Goal: Communication & Community: Answer question/provide support

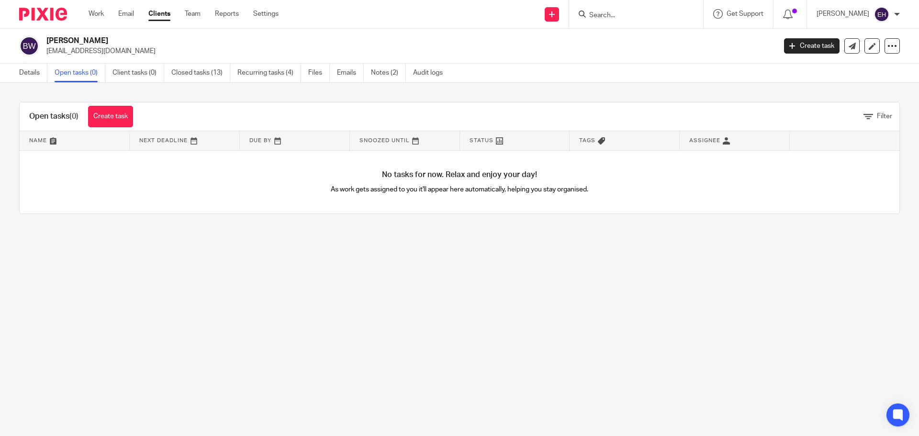
click at [645, 19] on input "Search" at bounding box center [631, 15] width 86 height 9
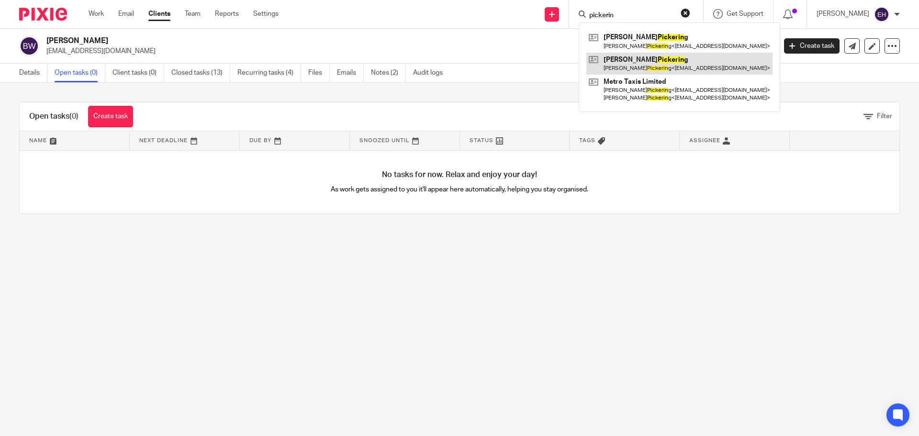
type input "pickerin"
click at [661, 67] on link at bounding box center [679, 64] width 186 height 22
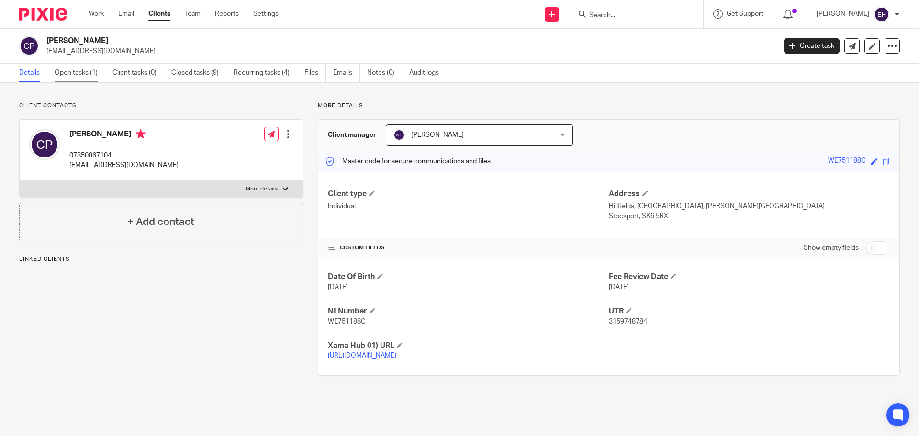
click at [66, 75] on link "Open tasks (1)" at bounding box center [80, 73] width 51 height 19
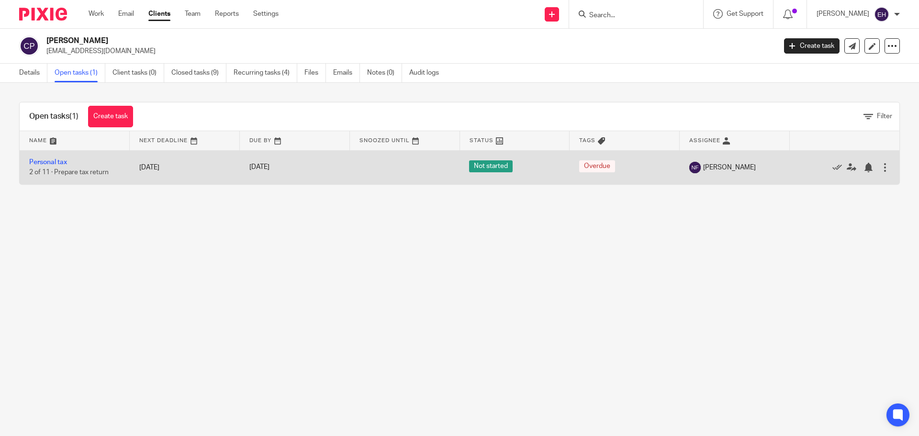
click at [39, 158] on td "Personal tax 2 of 11 · Prepare tax return" at bounding box center [75, 167] width 110 height 34
click at [42, 162] on link "Personal tax" at bounding box center [48, 162] width 38 height 7
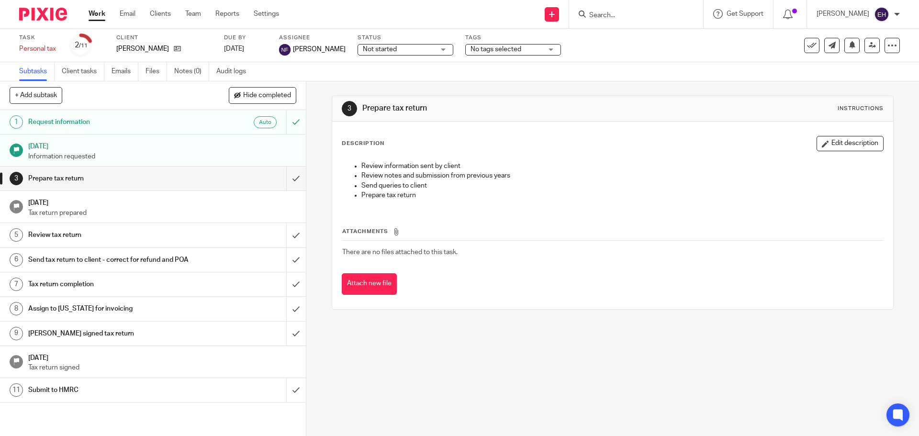
click at [181, 175] on h1 "Prepare tax return" at bounding box center [111, 178] width 166 height 14
click at [286, 234] on input "submit" at bounding box center [153, 235] width 306 height 24
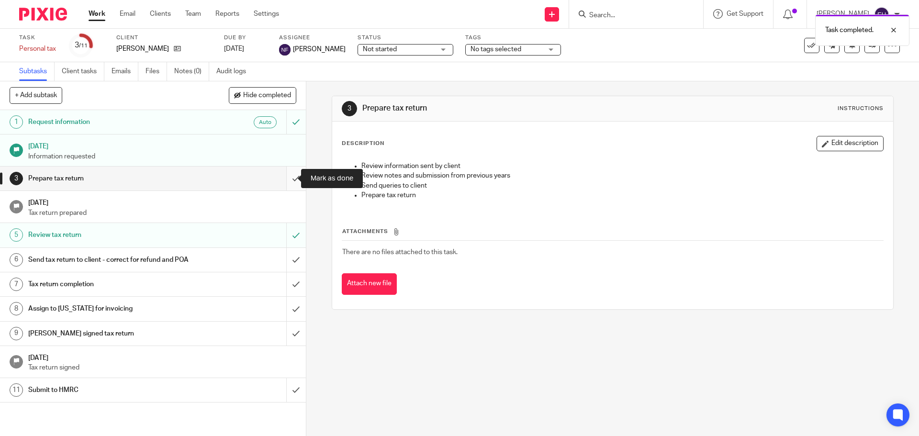
click at [286, 183] on input "submit" at bounding box center [153, 179] width 306 height 24
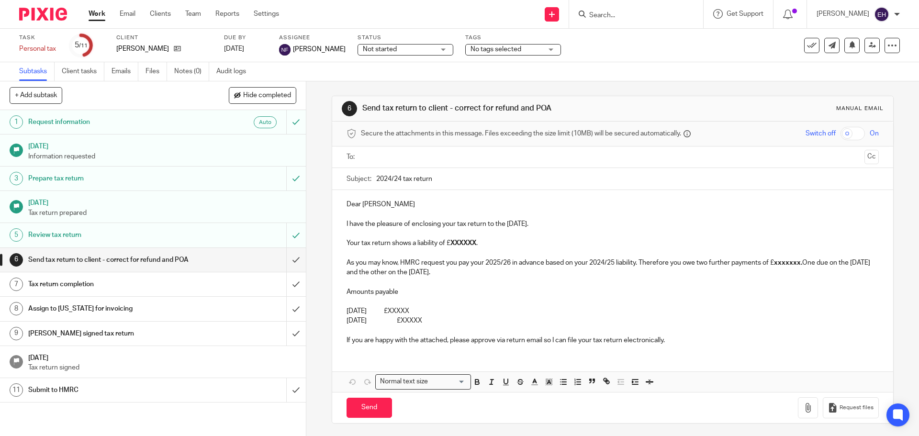
drag, startPoint x: 556, startPoint y: 223, endPoint x: 324, endPoint y: 226, distance: 232.2
click at [324, 226] on div "6 Send tax return to client - correct for refund and POA Manual email Secure th…" at bounding box center [612, 258] width 613 height 355
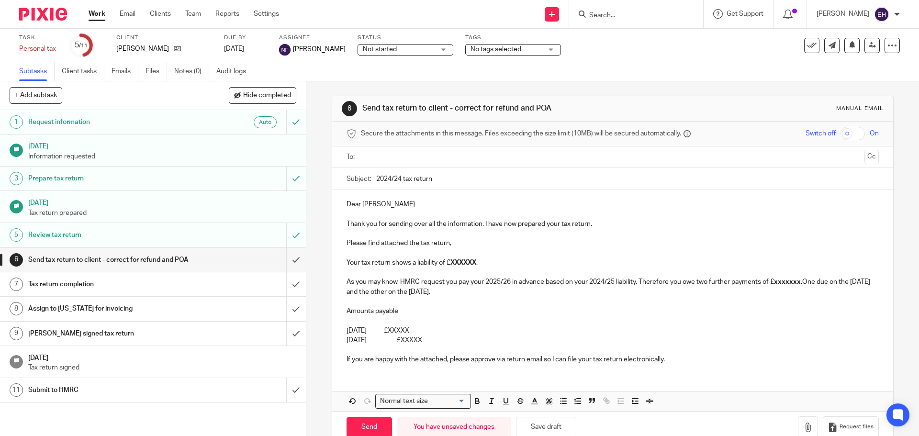
click at [398, 175] on input "2024/24 tax return" at bounding box center [627, 179] width 502 height 22
type input "2024/25 tax return"
click at [627, 261] on p "Your tax return shows a liability of £ XXXXXX ." at bounding box center [613, 263] width 532 height 10
click at [468, 239] on p "Please find attached the tax return," at bounding box center [613, 243] width 532 height 10
click at [478, 263] on p "Your tax return shows a liability of £ XXXXXX ." at bounding box center [613, 263] width 532 height 10
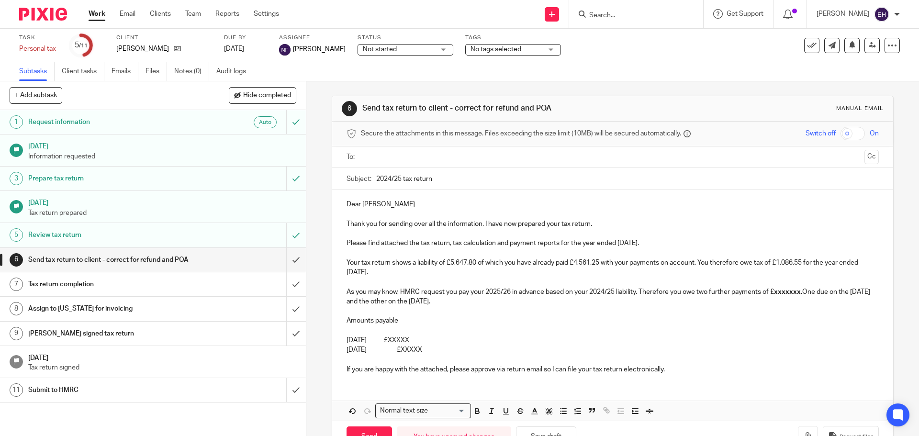
click at [801, 292] on strong "xxxxxxx." at bounding box center [788, 292] width 28 height 7
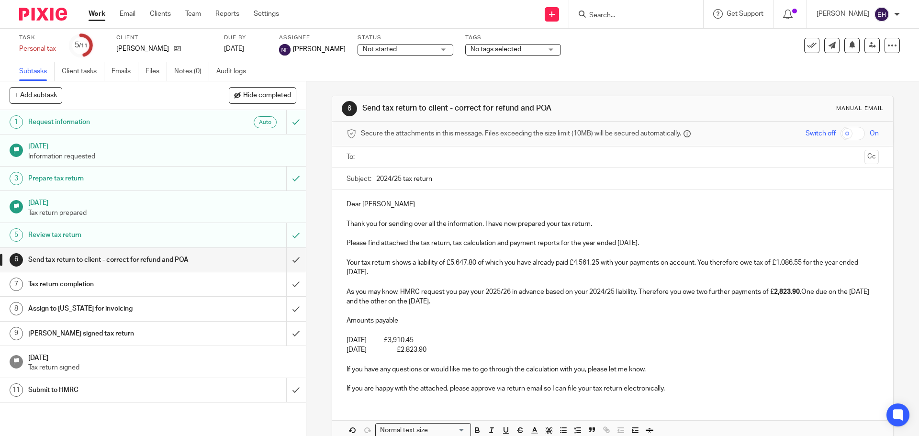
click at [691, 242] on p "Please find attached the tax return, tax calculation and payment reports for th…" at bounding box center [613, 243] width 532 height 10
click at [695, 243] on p "Please find attached the tax return, tax calculation and payment reports for th…" at bounding box center [613, 243] width 532 height 10
drag, startPoint x: 774, startPoint y: 264, endPoint x: 803, endPoint y: 260, distance: 29.4
click at [803, 260] on p "Your tax return shows a liability of £5,647.80 of which you have already paid £…" at bounding box center [613, 268] width 532 height 20
drag, startPoint x: 476, startPoint y: 430, endPoint x: 488, endPoint y: 425, distance: 13.5
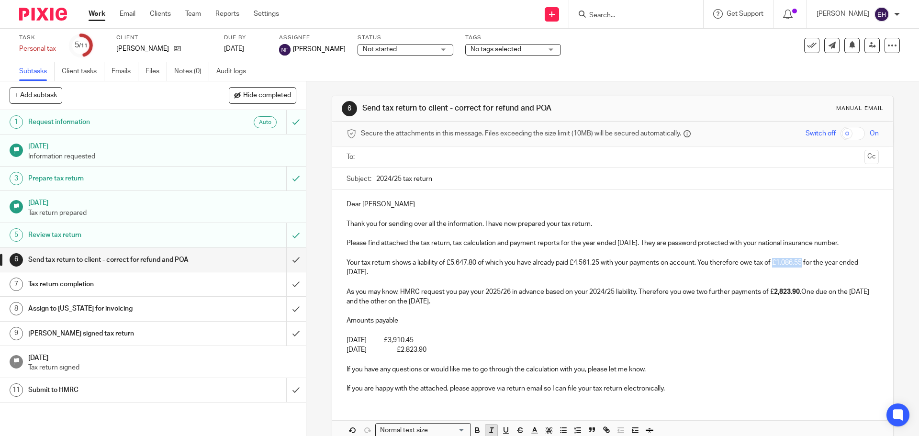
click at [478, 430] on icon "button" at bounding box center [477, 430] width 9 height 9
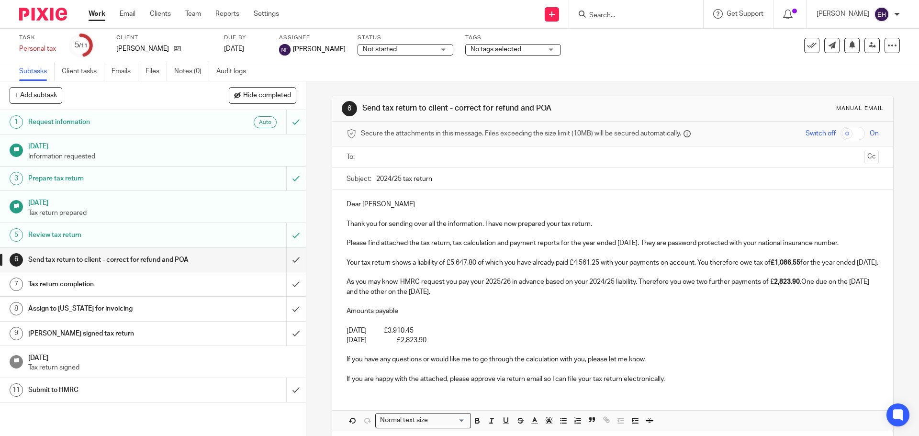
drag, startPoint x: 749, startPoint y: 386, endPoint x: 758, endPoint y: 367, distance: 21.4
click at [752, 384] on p "If you are happy with the attached, please approve via return email so I can fi…" at bounding box center [613, 379] width 532 height 10
click at [774, 293] on p "As you may know, HMRC request you pay your 2025/26 in advance based on your 202…" at bounding box center [613, 287] width 532 height 20
drag, startPoint x: 478, startPoint y: 433, endPoint x: 489, endPoint y: 425, distance: 13.7
click at [478, 425] on icon "button" at bounding box center [477, 420] width 9 height 9
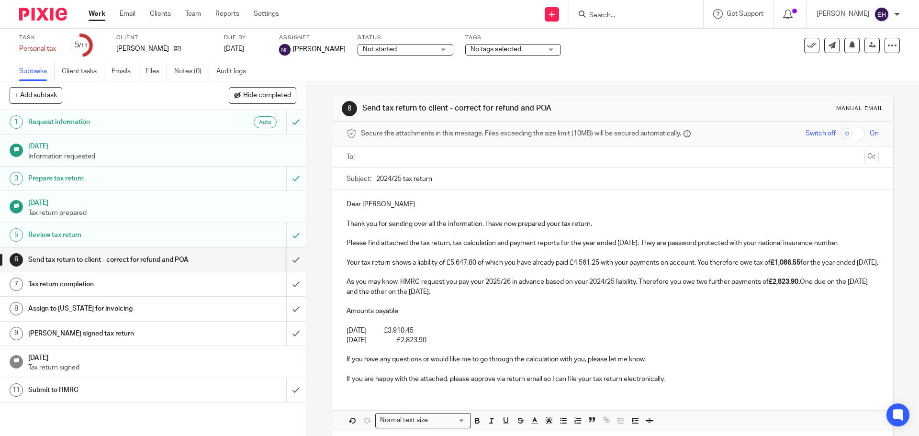
drag, startPoint x: 665, startPoint y: 353, endPoint x: 682, endPoint y: 345, distance: 18.9
click at [666, 345] on p "31st July 2026 £2,823.90" at bounding box center [613, 341] width 532 height 10
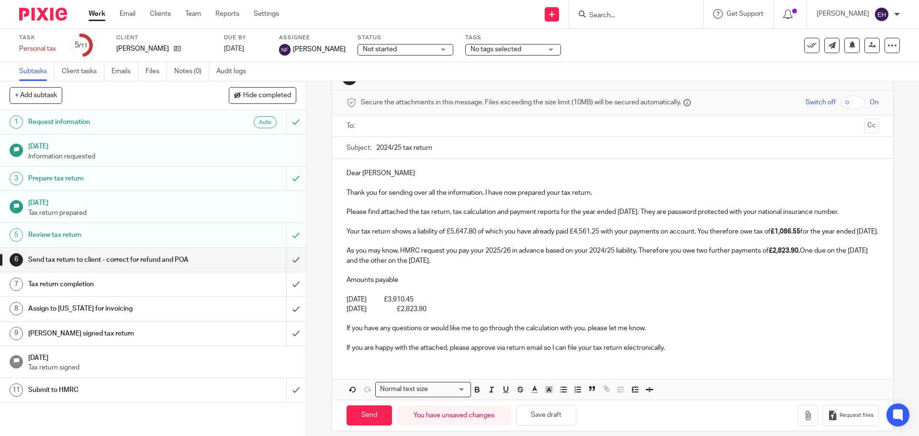
scroll to position [51, 0]
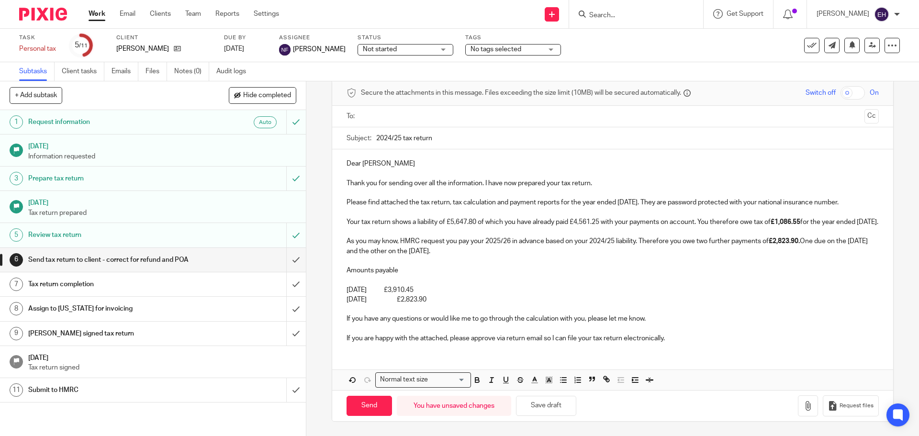
drag, startPoint x: 454, startPoint y: 301, endPoint x: 342, endPoint y: 267, distance: 117.5
click at [342, 267] on div "Dear Christina Thank you for sending over all the information. I have now prepa…" at bounding box center [612, 249] width 560 height 201
click at [474, 376] on icon "button" at bounding box center [477, 380] width 9 height 9
drag, startPoint x: 534, startPoint y: 352, endPoint x: 601, endPoint y: 357, distance: 67.2
click at [536, 352] on div "Dear Christina Thank you for sending over all the information. I have now prepa…" at bounding box center [612, 269] width 560 height 240
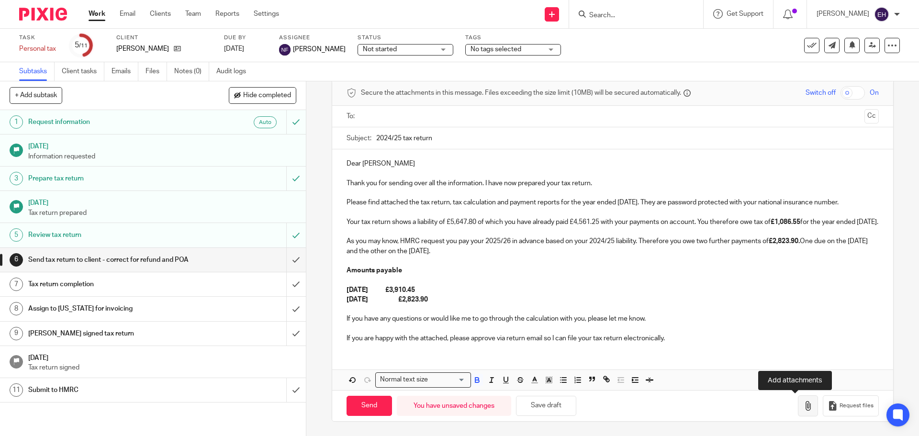
click at [803, 406] on icon "button" at bounding box center [808, 406] width 10 height 10
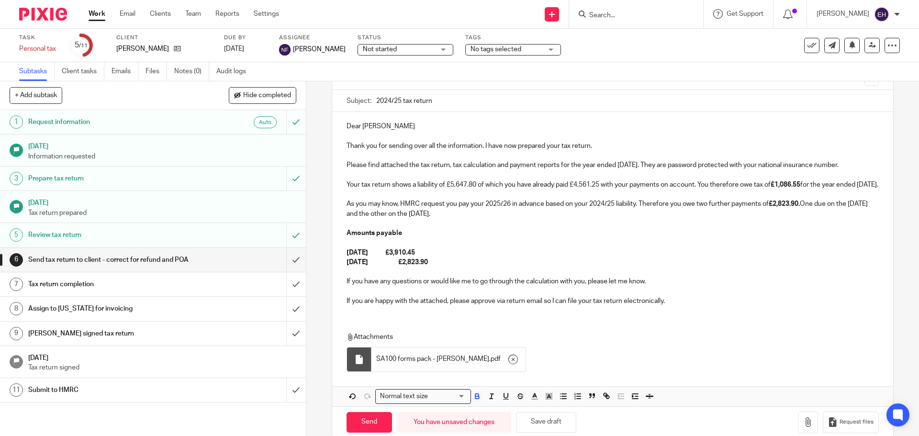
scroll to position [104, 0]
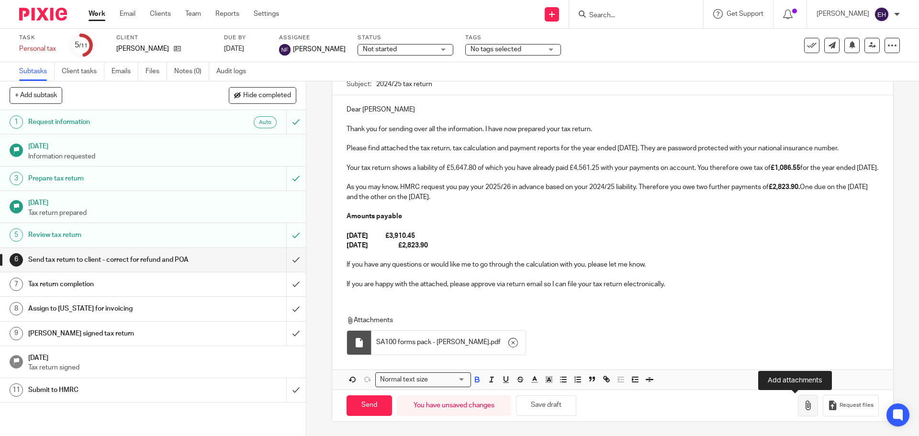
click at [798, 412] on button "button" at bounding box center [808, 406] width 20 height 22
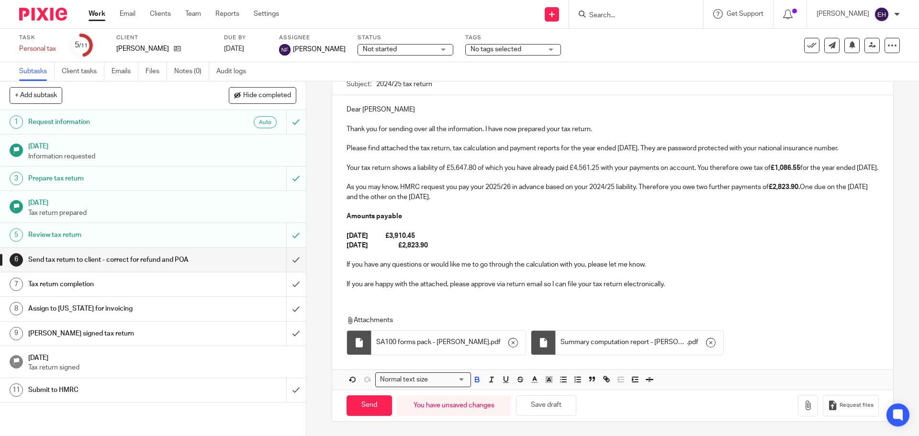
scroll to position [105, 0]
click at [803, 409] on icon "button" at bounding box center [808, 406] width 10 height 10
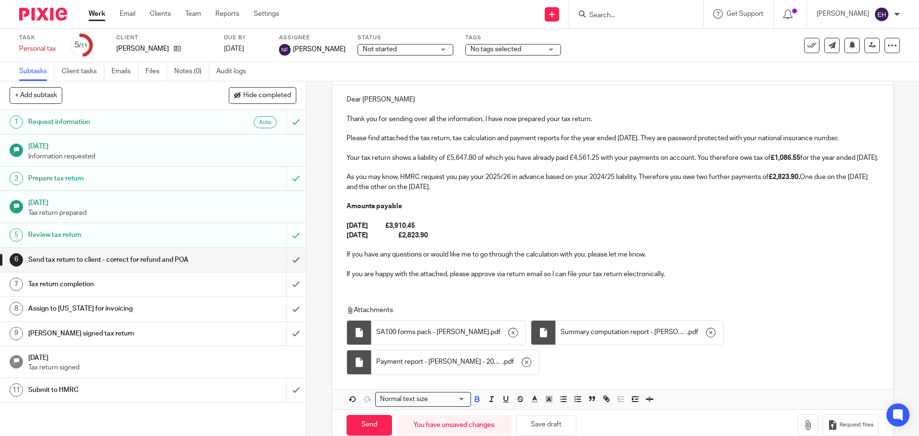
click at [355, 337] on div at bounding box center [359, 333] width 10 height 10
click at [362, 340] on div at bounding box center [359, 333] width 24 height 24
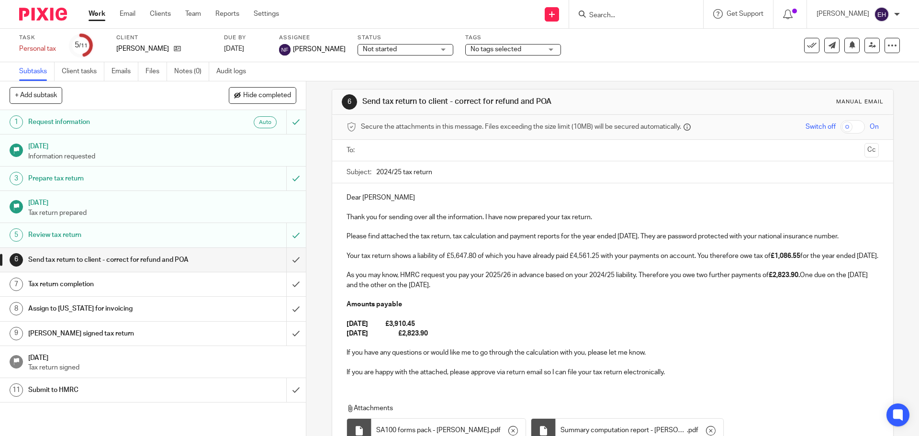
scroll to position [0, 0]
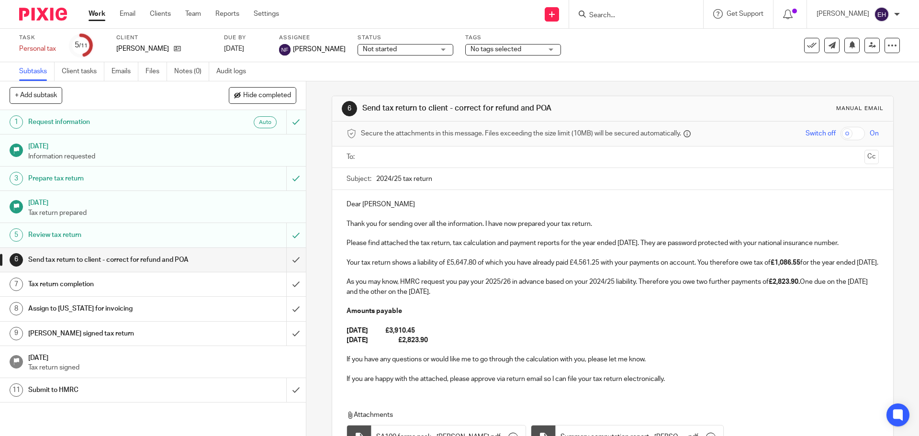
click at [847, 133] on input "checkbox" at bounding box center [852, 133] width 24 height 13
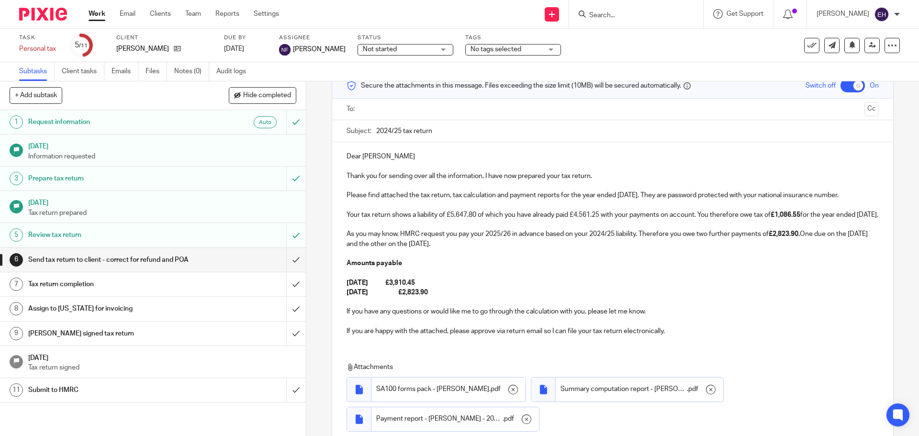
click at [459, 297] on p "31st July 2026 £2,823.90" at bounding box center [613, 293] width 532 height 10
click at [459, 288] on p "31st January 2026 £3,910.45" at bounding box center [613, 283] width 532 height 10
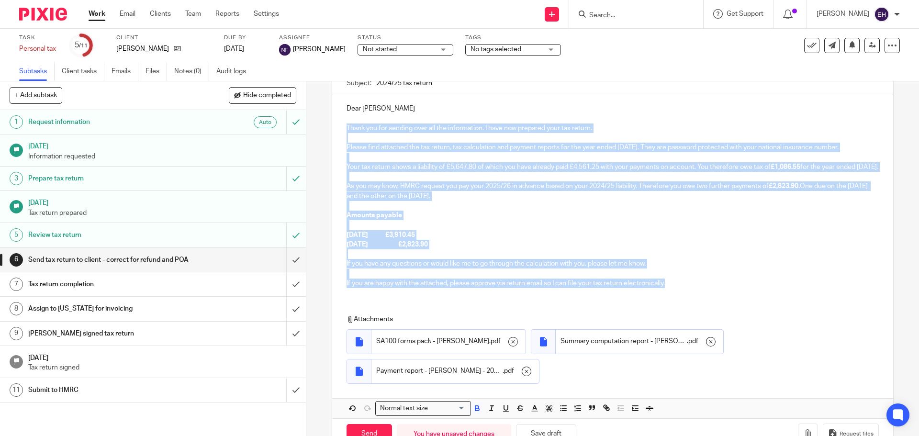
drag, startPoint x: 678, startPoint y: 297, endPoint x: 380, endPoint y: 127, distance: 343.6
click at [343, 130] on div "Dear Christina Thank you for sending over all the information. I have now prepa…" at bounding box center [612, 194] width 560 height 201
copy div "Thank you for sending over all the information. I have now prepared your tax re…"
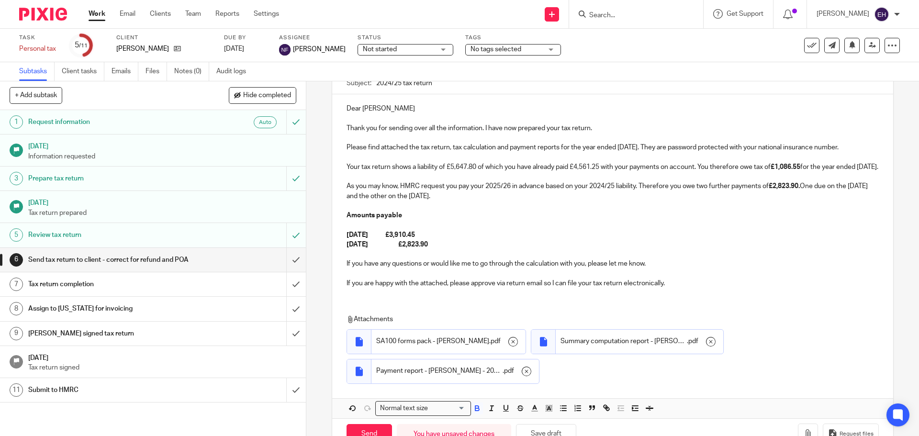
click at [760, 339] on div "Attachments SA100 forms pack - Christina Pickering . pdf Summary computation re…" at bounding box center [604, 351] width 514 height 74
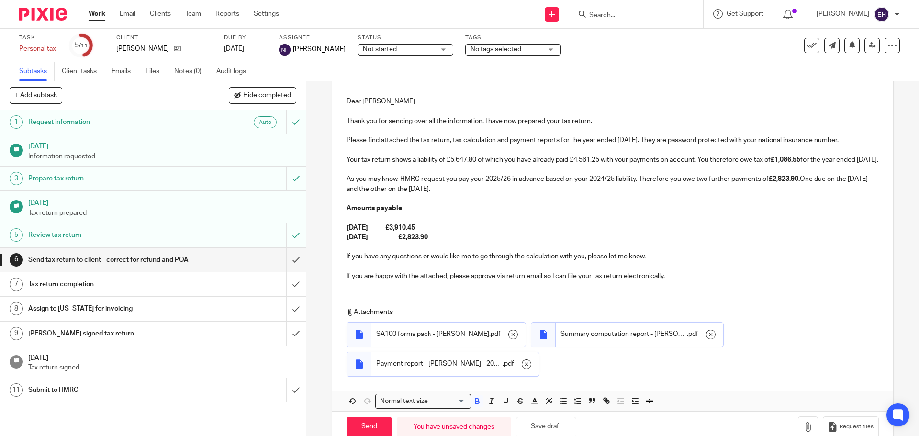
scroll to position [134, 0]
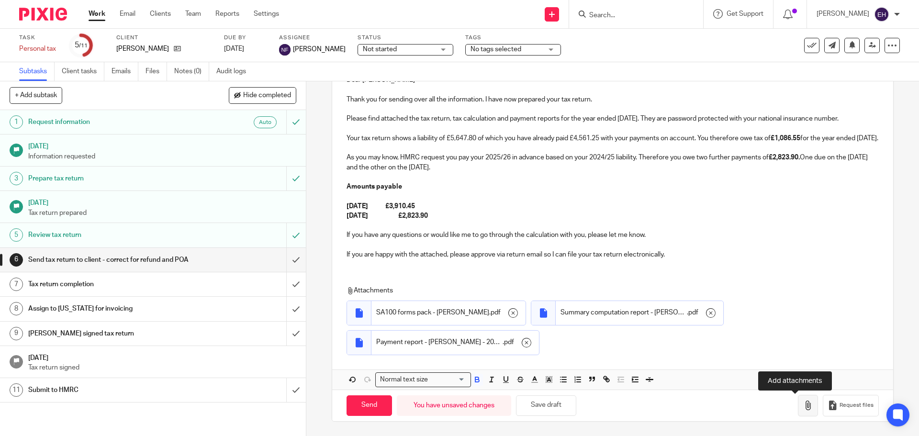
click at [802, 408] on button "button" at bounding box center [808, 406] width 20 height 22
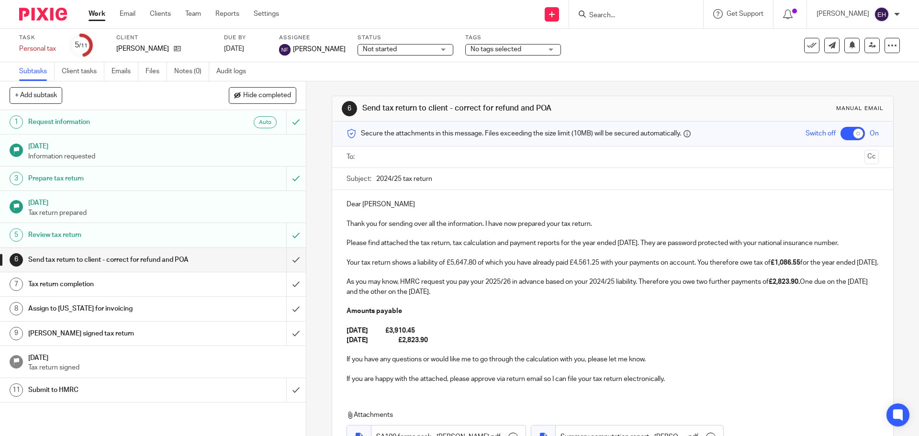
click at [440, 159] on input "text" at bounding box center [612, 157] width 496 height 11
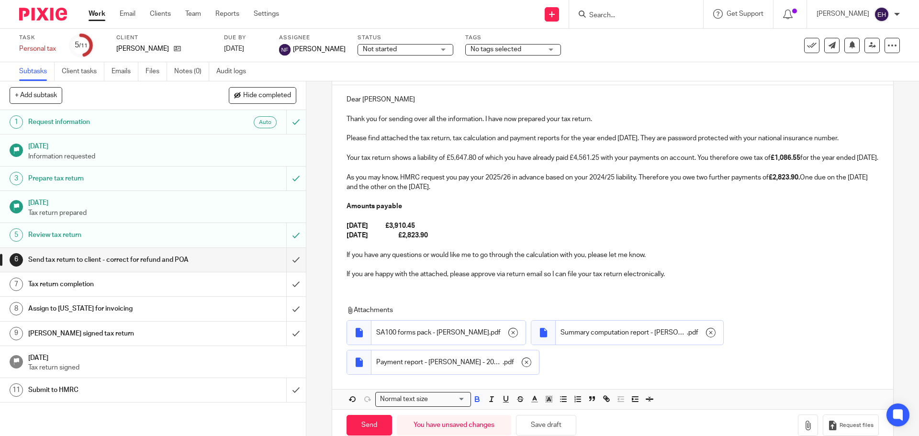
scroll to position [137, 0]
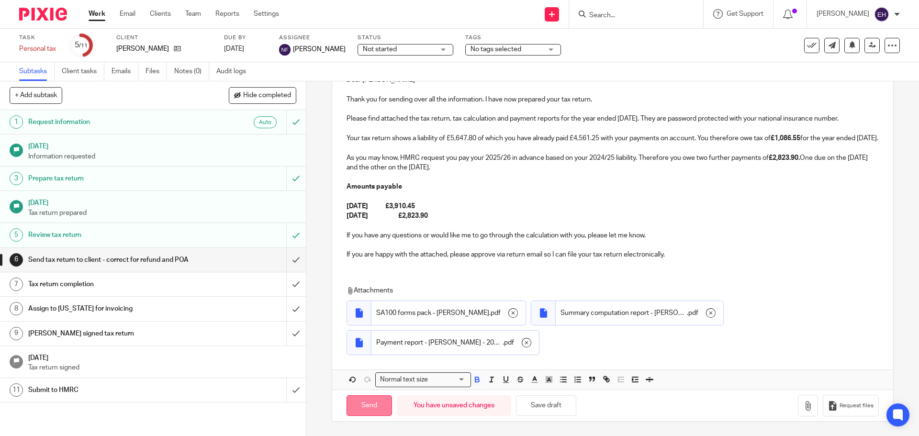
click at [363, 405] on input "Send" at bounding box center [369, 405] width 45 height 21
checkbox input "false"
type input "Sent"
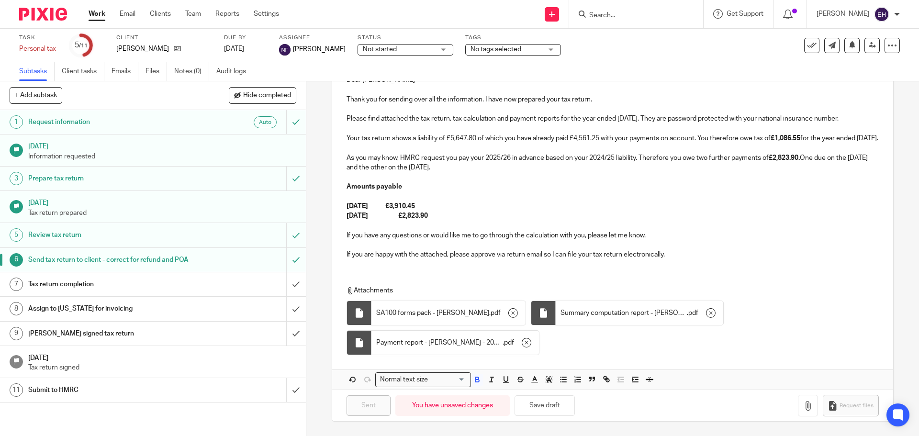
click at [644, 13] on div "Message sent." at bounding box center [684, 28] width 450 height 36
click at [635, 17] on input "Search" at bounding box center [631, 15] width 86 height 9
type input "t"
click at [427, 49] on div "Not started Not started" at bounding box center [406, 49] width 96 height 11
drag, startPoint x: 416, startPoint y: 78, endPoint x: 422, endPoint y: 77, distance: 5.3
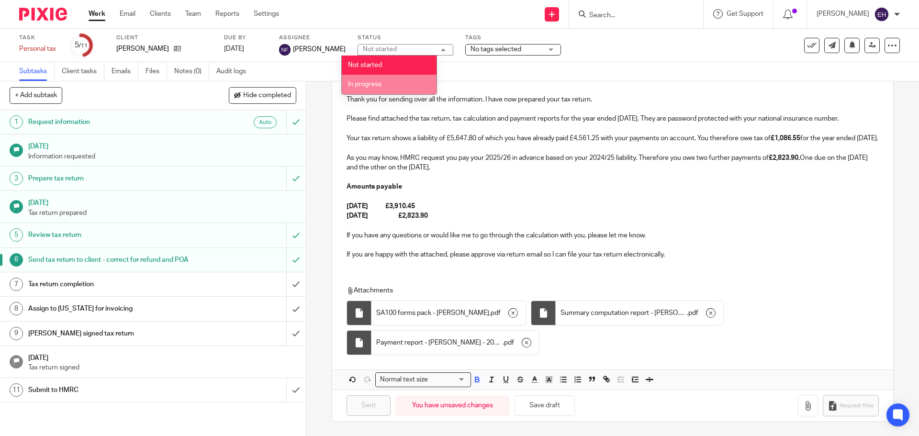
click at [414, 78] on li "In progress" at bounding box center [389, 85] width 95 height 20
click at [511, 47] on span "No tags selected" at bounding box center [507, 50] width 72 height 10
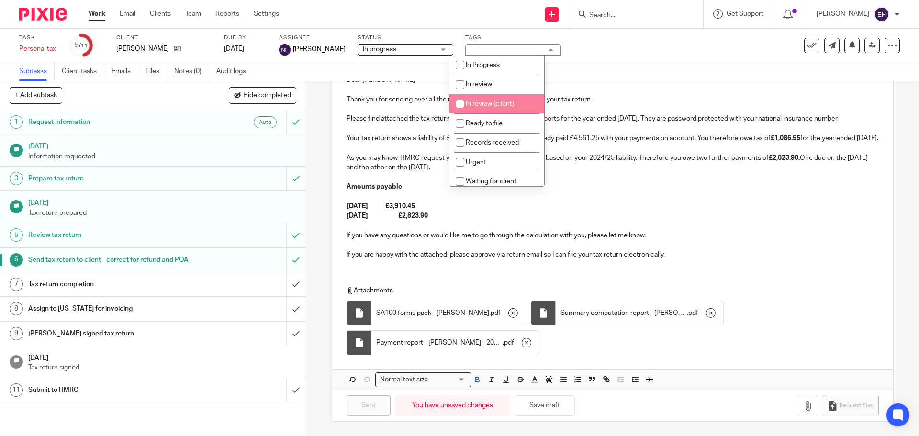
click at [456, 107] on input "checkbox" at bounding box center [460, 104] width 18 height 18
checkbox input "true"
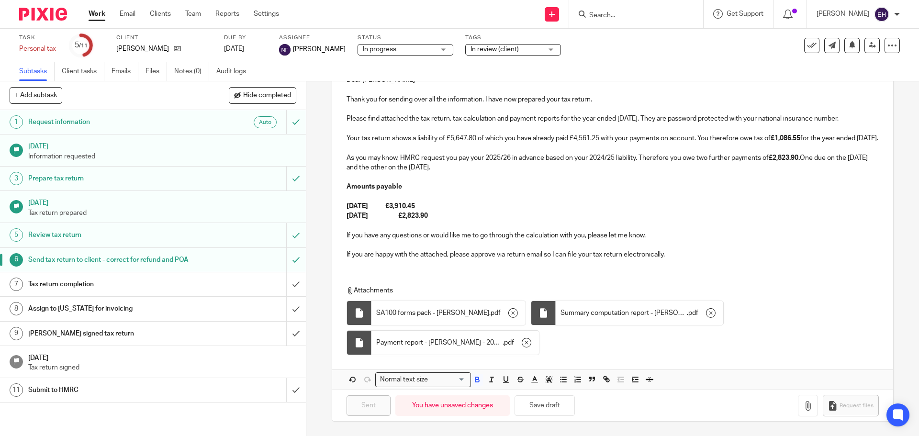
click at [645, 11] on form at bounding box center [639, 14] width 102 height 12
click at [643, 11] on input "Search" at bounding box center [631, 15] width 86 height 9
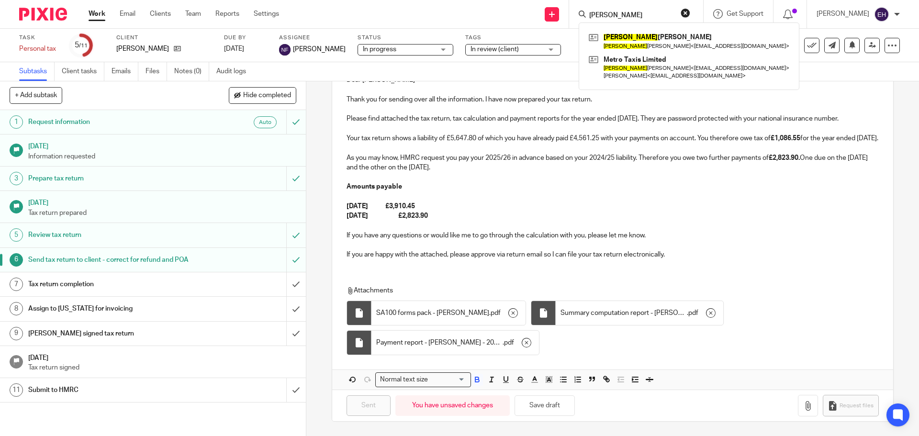
type input "roy"
click button "submit" at bounding box center [0, 0] width 0 height 0
click at [648, 35] on link at bounding box center [688, 41] width 205 height 22
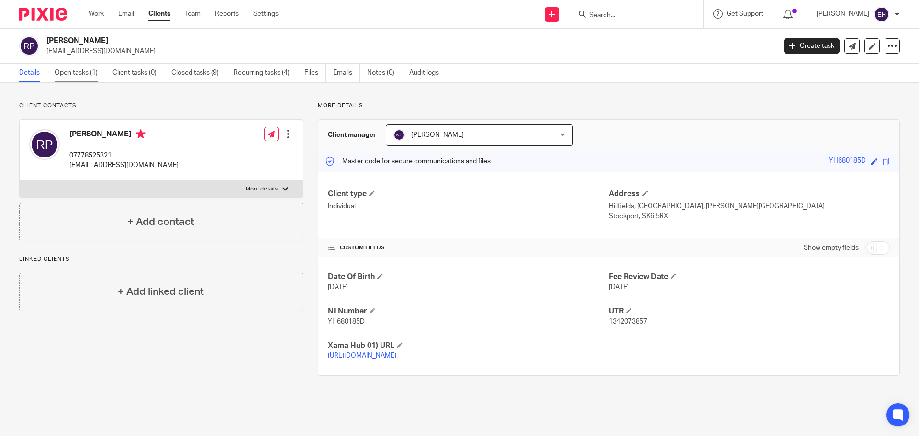
click at [84, 76] on link "Open tasks (1)" at bounding box center [80, 73] width 51 height 19
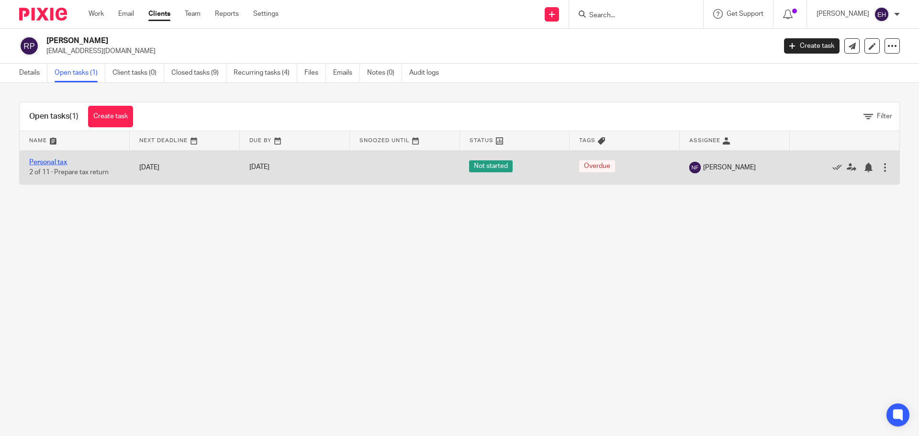
click at [59, 161] on link "Personal tax" at bounding box center [48, 162] width 38 height 7
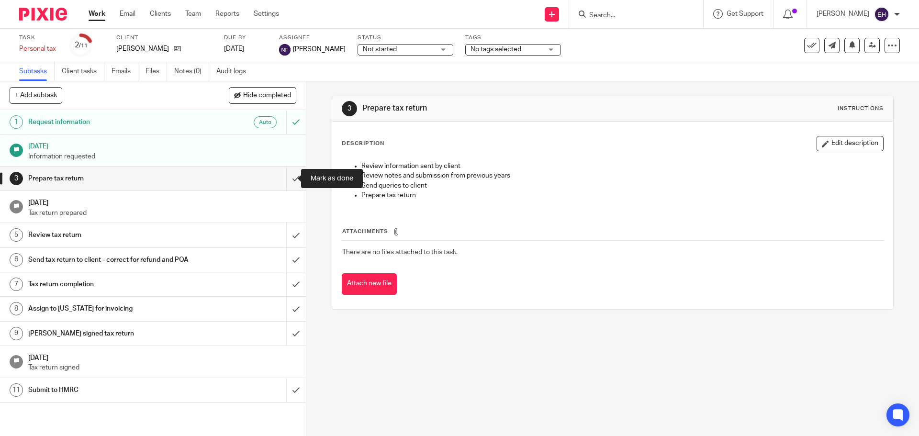
drag, startPoint x: 286, startPoint y: 176, endPoint x: 289, endPoint y: 204, distance: 28.4
click at [287, 176] on input "submit" at bounding box center [153, 179] width 306 height 24
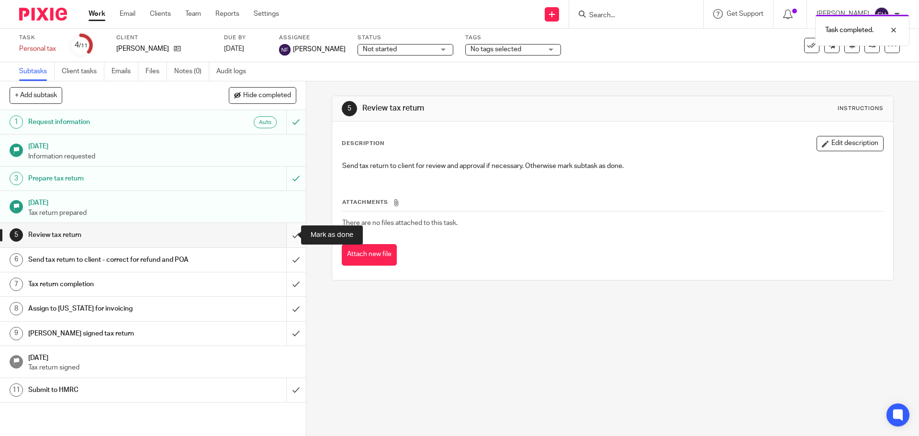
click at [284, 239] on input "submit" at bounding box center [153, 235] width 306 height 24
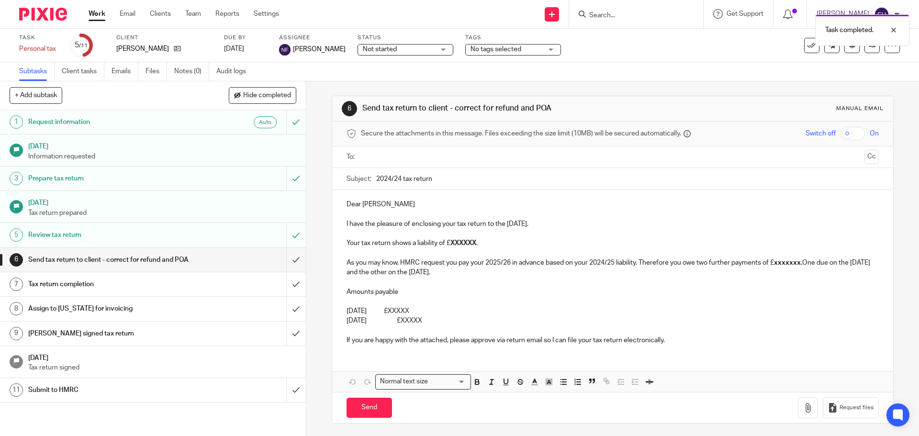
scroll to position [2, 0]
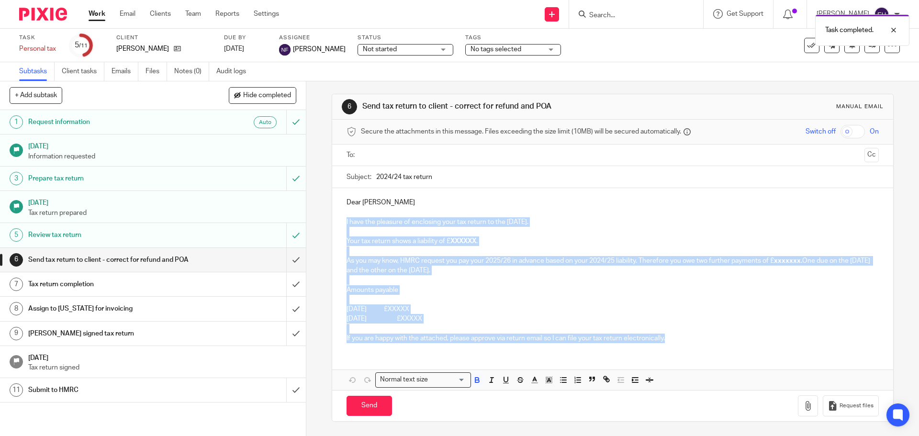
drag, startPoint x: 682, startPoint y: 341, endPoint x: 339, endPoint y: 222, distance: 363.1
click at [339, 222] on div "Dear Roy I have the pleasure of enclosing your tax return to the 5th April 2025…" at bounding box center [612, 269] width 560 height 162
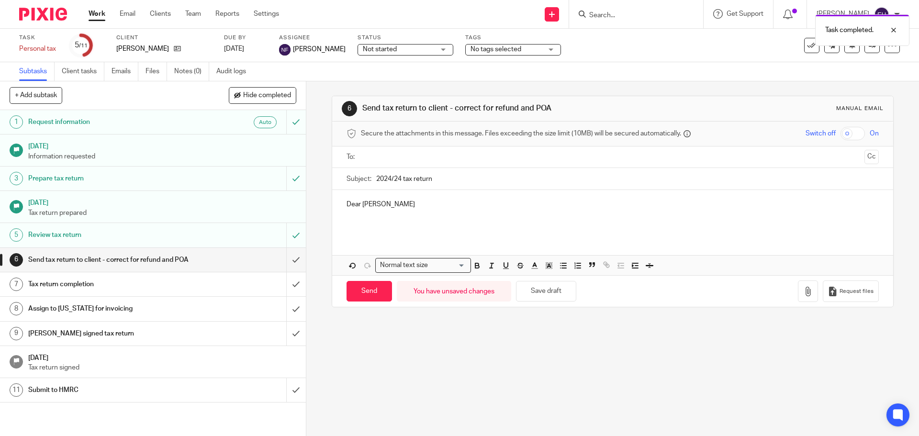
scroll to position [0, 0]
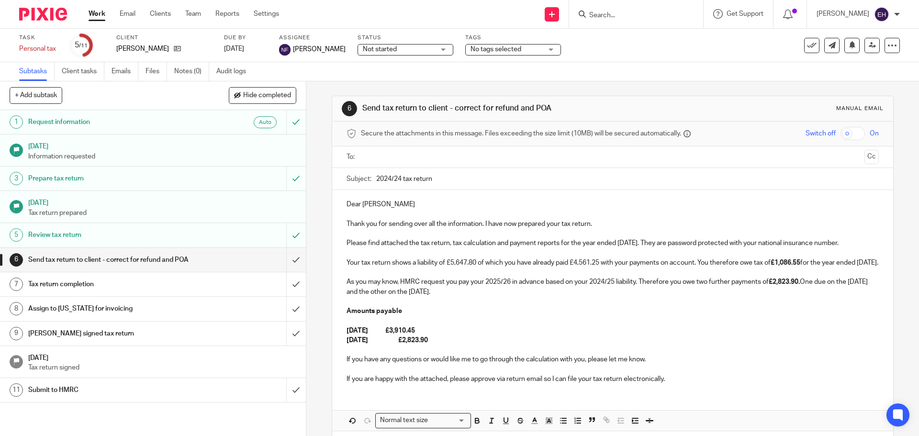
click at [453, 198] on div "Dear Roy Thank you for sending over all the information. I have now prepared yo…" at bounding box center [612, 290] width 560 height 201
drag, startPoint x: 397, startPoint y: 178, endPoint x: 493, endPoint y: 173, distance: 96.3
click at [402, 177] on input "2024/24 tax return" at bounding box center [627, 179] width 502 height 22
type input "2024/25 tax return"
click at [595, 224] on p "Thank you for sending over all the information. I have now prepared your tax re…" at bounding box center [613, 224] width 532 height 10
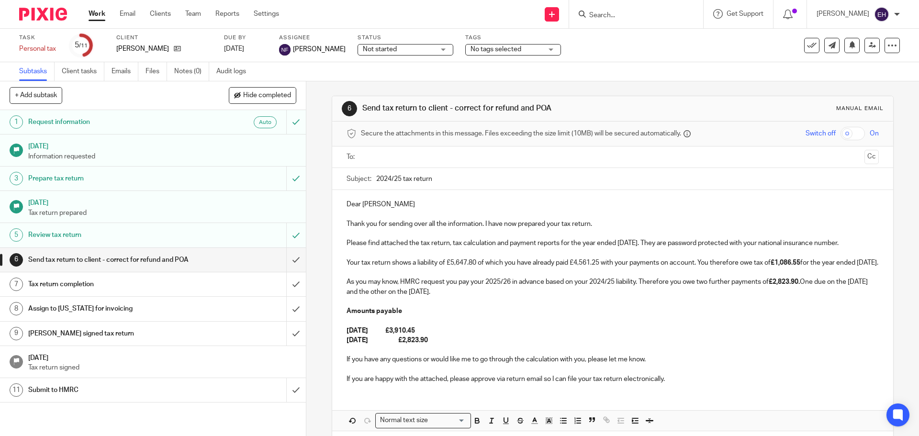
click at [593, 224] on p "Thank you for sending over all the information. I have now prepared your tax re…" at bounding box center [613, 224] width 532 height 10
drag, startPoint x: 593, startPoint y: 222, endPoint x: 343, endPoint y: 225, distance: 249.9
click at [343, 225] on div "Dear Roy Thank you for sending over all the information. I have now prepared yo…" at bounding box center [612, 290] width 560 height 201
click at [475, 262] on p "Your tax return shows a liability of £5,647.80 of which you have already paid £…" at bounding box center [613, 263] width 532 height 10
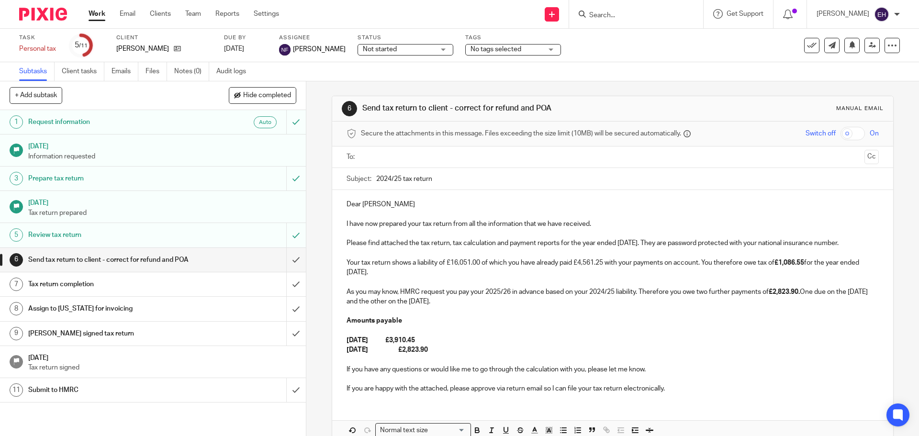
click at [604, 261] on p "Your tax return shows a liability of £16,051.00 of which you have already paid …" at bounding box center [613, 268] width 532 height 20
click at [723, 269] on p "Your tax return shows a liability of £16,051.00 of which you have already paid …" at bounding box center [613, 268] width 532 height 20
click at [750, 262] on p "Your tax return shows a liability of £16,051.00 of which you have already paid …" at bounding box center [613, 268] width 532 height 20
click at [788, 267] on p "Your tax return shows a liability of £16,051.00 of which you have already paid …" at bounding box center [613, 268] width 532 height 20
click at [808, 263] on strong "£1,086.55" at bounding box center [793, 262] width 30 height 7
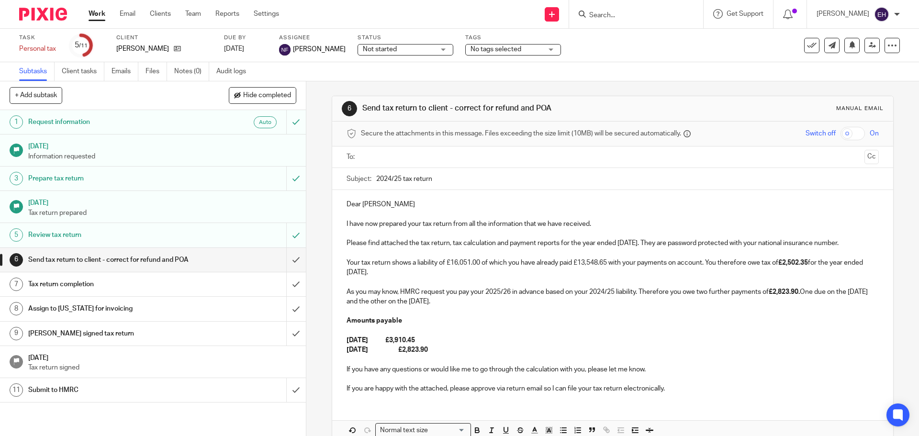
click at [545, 274] on p "Your tax return shows a liability of £16,051.00 of which you have already paid …" at bounding box center [613, 268] width 532 height 20
click at [800, 290] on strong "£2,823.90." at bounding box center [784, 292] width 31 height 7
click at [453, 338] on p "31st January 2026 £3,910.45" at bounding box center [613, 341] width 532 height 10
click at [650, 374] on p at bounding box center [613, 379] width 532 height 10
click at [645, 370] on p "If you have any questions or would like me to go through the calculation with y…" at bounding box center [613, 370] width 532 height 10
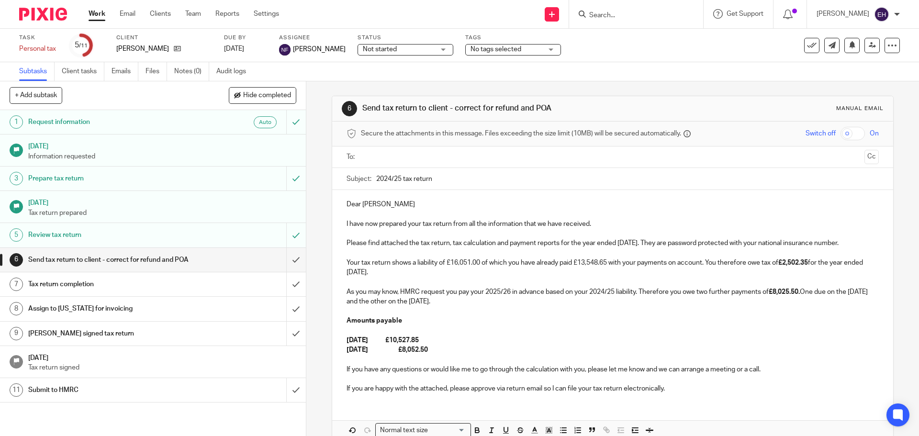
click at [773, 355] on p at bounding box center [613, 360] width 532 height 10
click at [681, 388] on p "If you are happy with the attached, please approve via return email so I can fi…" at bounding box center [613, 389] width 532 height 10
click at [382, 161] on input "text" at bounding box center [612, 157] width 496 height 11
click at [554, 221] on p "I have now prepared your tax return from all the information that we have recei…" at bounding box center [613, 226] width 532 height 10
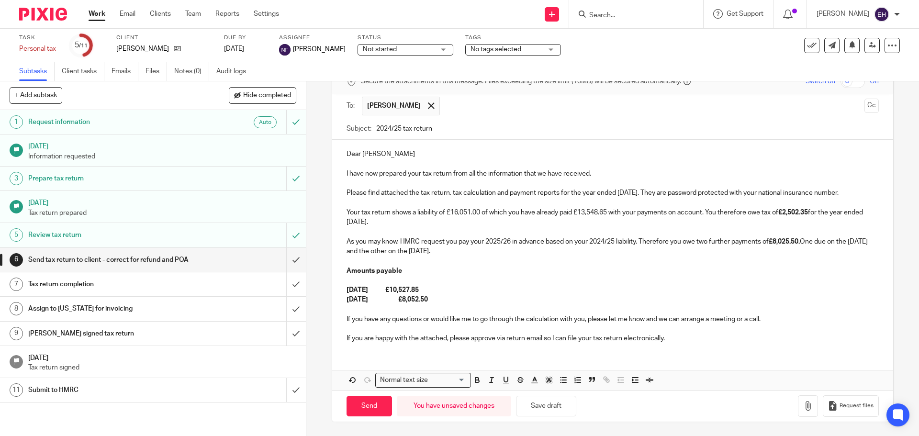
scroll to position [53, 0]
click at [803, 403] on icon "button" at bounding box center [808, 406] width 10 height 10
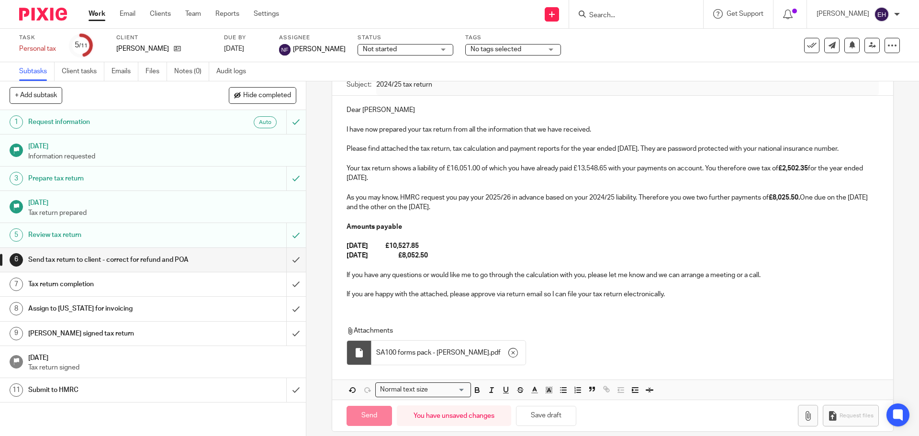
scroll to position [106, 0]
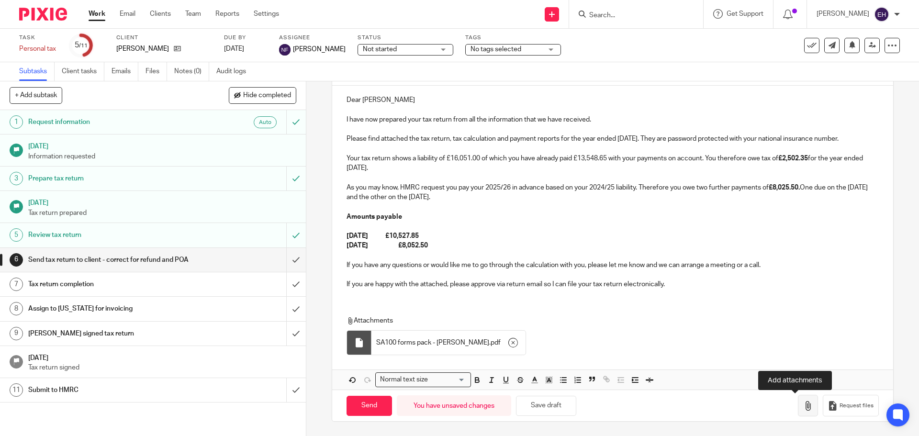
click at [803, 405] on icon "button" at bounding box center [808, 406] width 10 height 10
click at [798, 403] on button "button" at bounding box center [808, 406] width 20 height 22
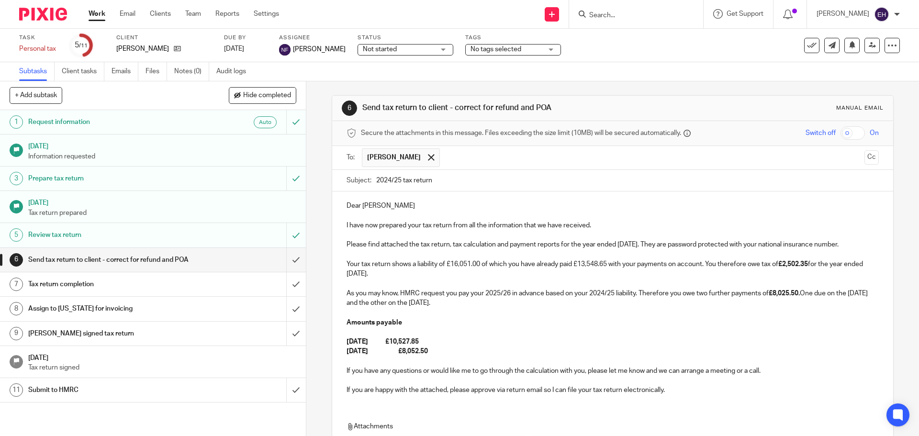
scroll to position [0, 0]
click at [849, 129] on input "checkbox" at bounding box center [852, 133] width 24 height 13
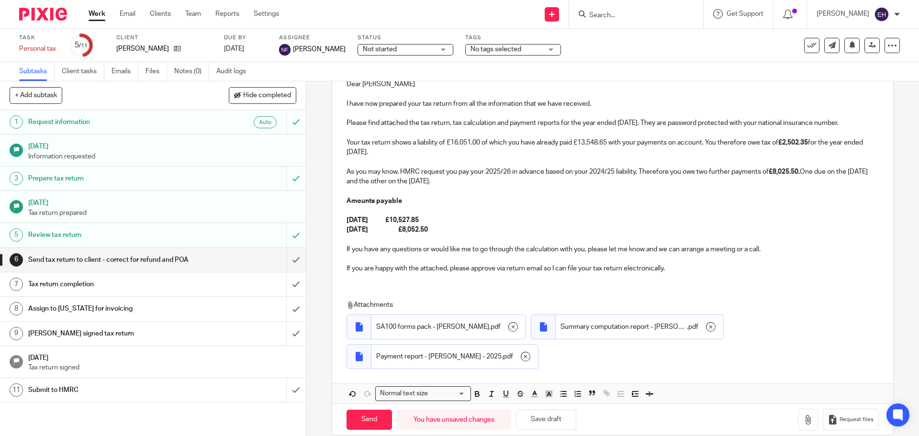
scroll to position [136, 0]
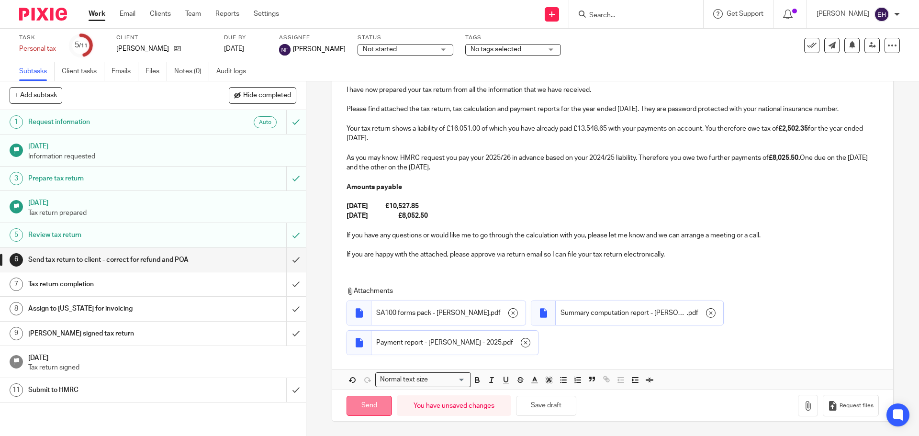
click at [375, 404] on input "Send" at bounding box center [369, 406] width 45 height 21
checkbox input "false"
type input "Sent"
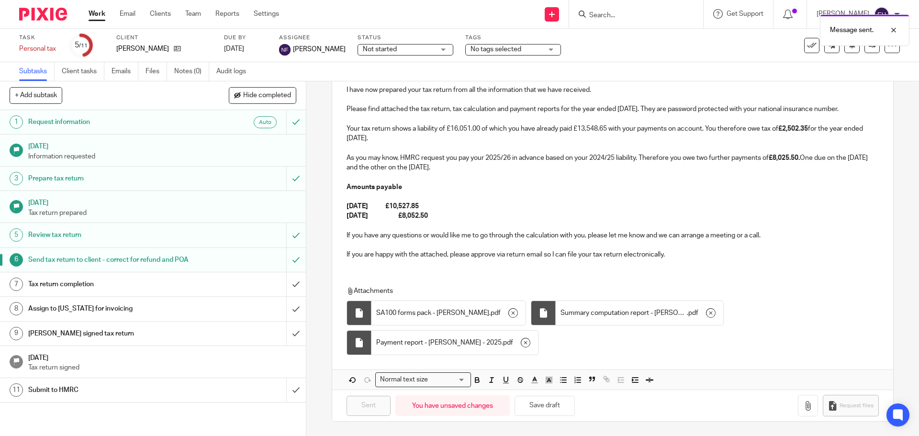
click at [426, 49] on div "Not started Not started" at bounding box center [406, 49] width 96 height 11
click at [419, 84] on li "In progress" at bounding box center [389, 85] width 95 height 20
click at [496, 51] on span "No tags selected" at bounding box center [496, 49] width 51 height 7
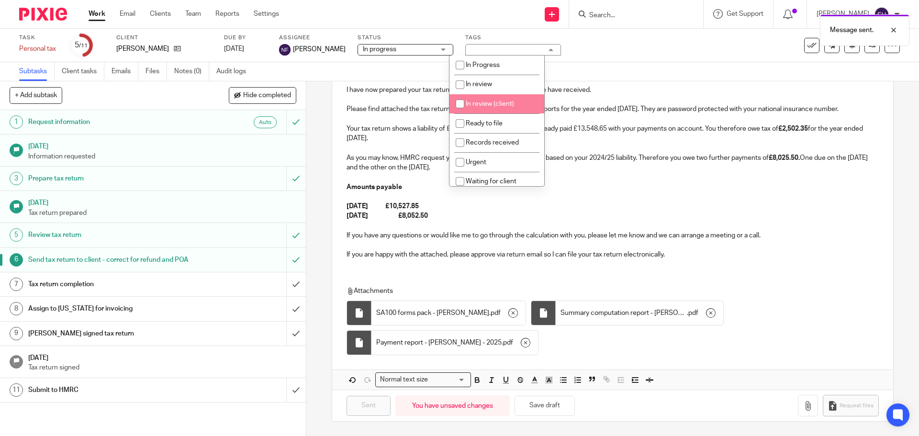
click at [491, 108] on li "In review (client)" at bounding box center [496, 104] width 95 height 20
checkbox input "true"
click at [710, 272] on div "Dear Roy I have now prepared your tax return from all the information that we h…" at bounding box center [612, 223] width 560 height 334
